Goal: Task Accomplishment & Management: Use online tool/utility

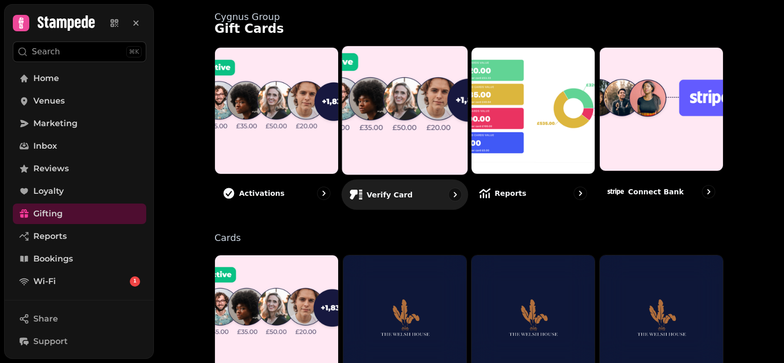
click at [450, 129] on img at bounding box center [405, 111] width 138 height 142
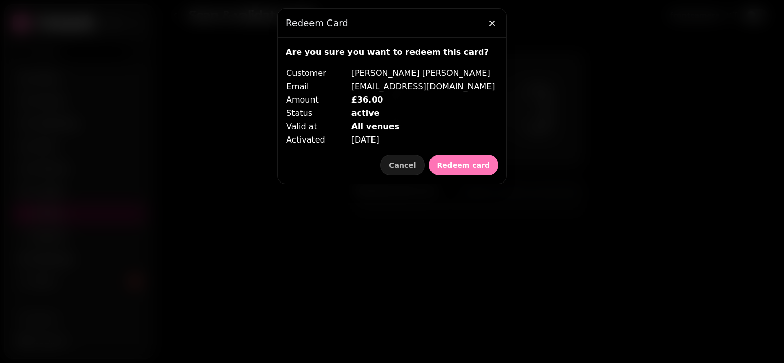
click at [464, 164] on span "Redeem card" at bounding box center [463, 165] width 53 height 7
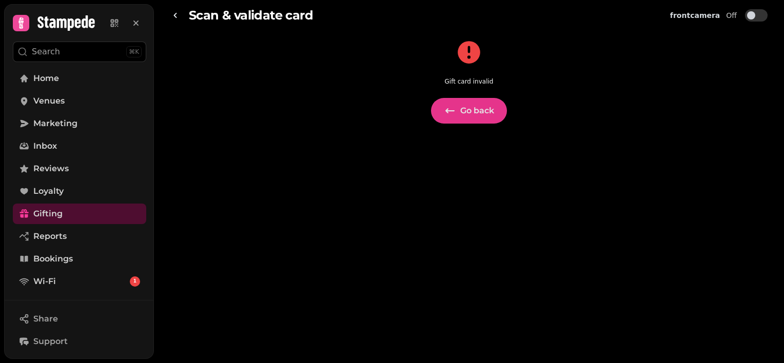
click at [478, 109] on span "Go back" at bounding box center [477, 111] width 34 height 8
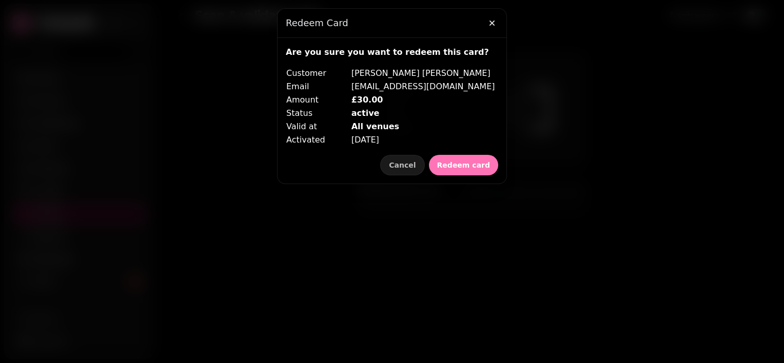
click at [478, 164] on span "Redeem card" at bounding box center [463, 165] width 53 height 7
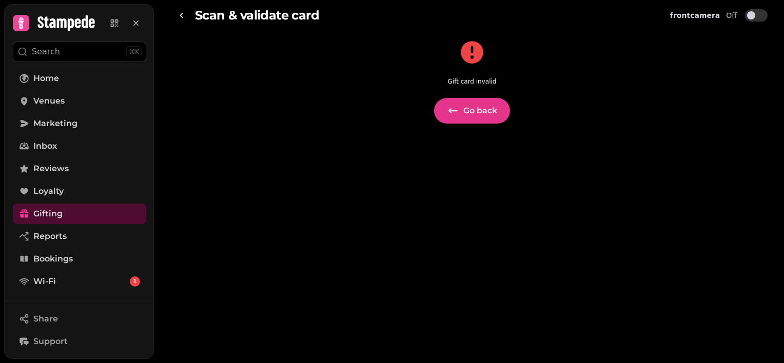
click at [474, 110] on span "Go back" at bounding box center [481, 111] width 34 height 8
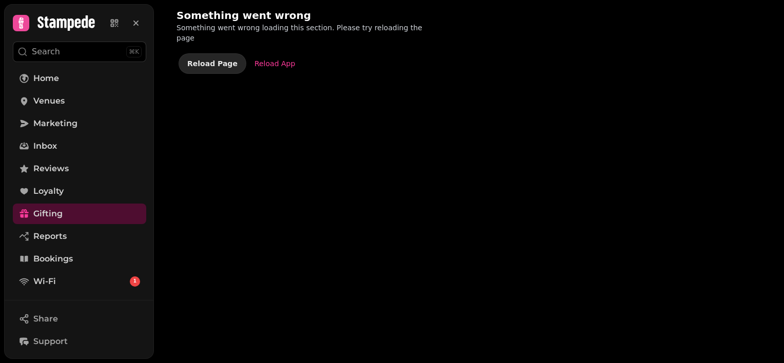
click at [212, 60] on span "Reload Page" at bounding box center [212, 63] width 50 height 7
